Goal: Book appointment/travel/reservation

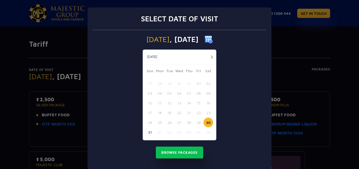
click at [206, 123] on button "30" at bounding box center [209, 122] width 10 height 10
click at [178, 151] on button "Browse Packages" at bounding box center [179, 152] width 47 height 12
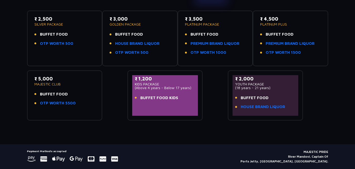
scroll to position [81, 0]
click at [53, 81] on p "₹ 5,000" at bounding box center [64, 78] width 61 height 7
click at [54, 100] on link "OTP WORTH 5500" at bounding box center [58, 103] width 36 height 6
click at [46, 82] on p "MAJESTIC CLUB" at bounding box center [64, 84] width 61 height 4
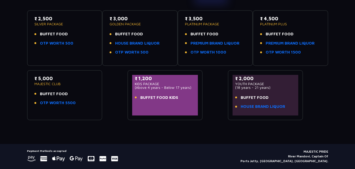
scroll to position [0, 0]
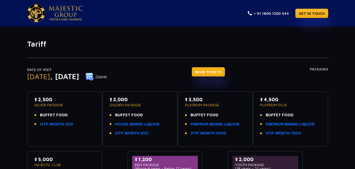
click at [225, 75] on link "BOOK TICKETS" at bounding box center [208, 71] width 33 height 9
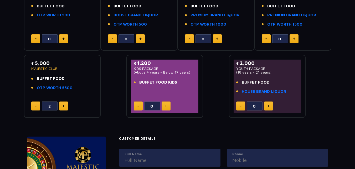
scroll to position [115, 0]
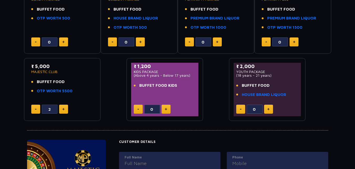
click at [36, 108] on button at bounding box center [35, 108] width 9 height 9
type input "1"
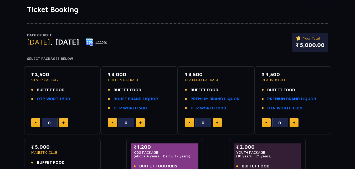
scroll to position [35, 0]
